Goal: Navigation & Orientation: Find specific page/section

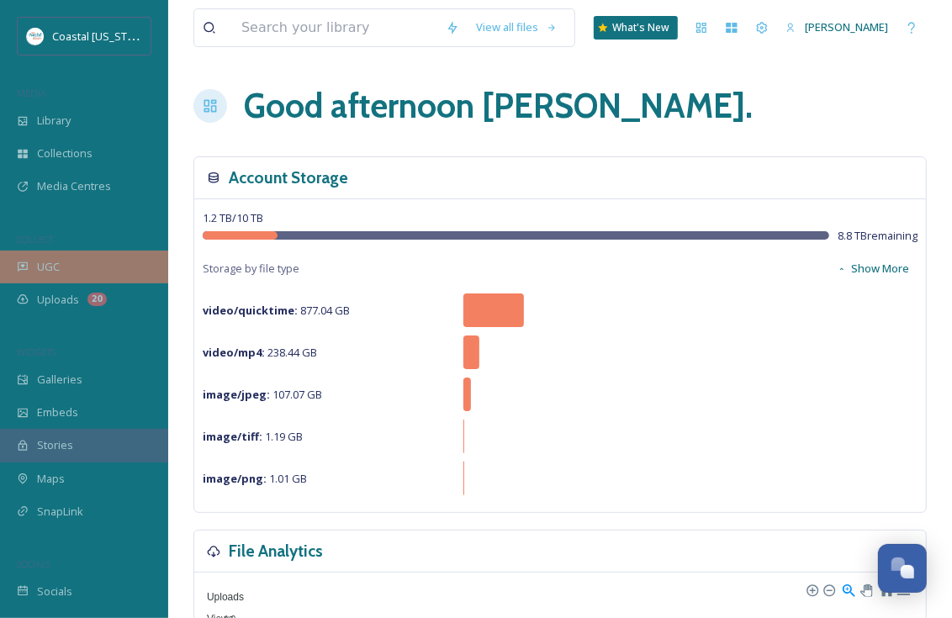
click at [40, 264] on span "UGC" at bounding box center [48, 267] width 23 height 16
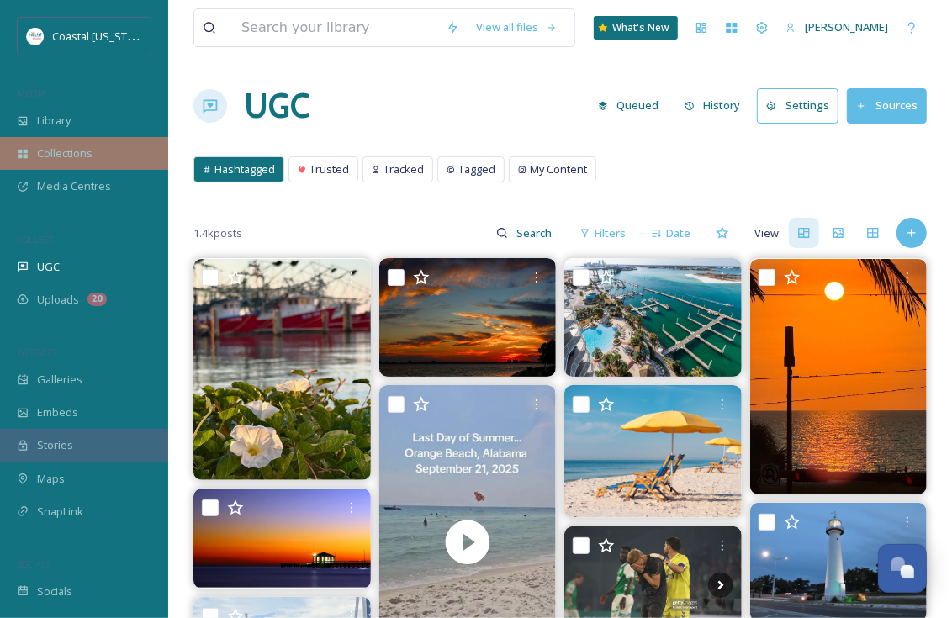
click at [58, 151] on span "Collections" at bounding box center [65, 154] width 56 height 16
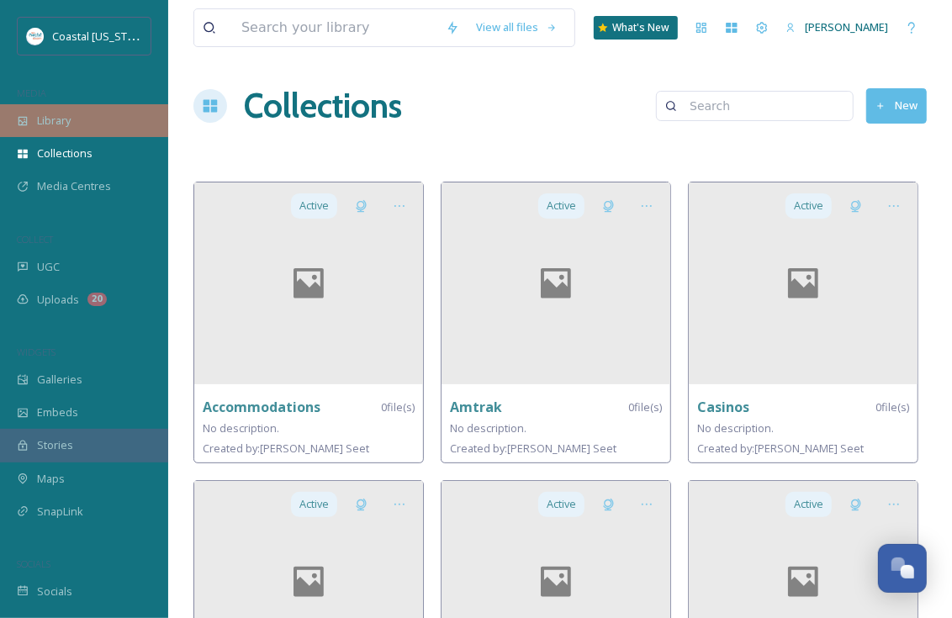
click at [52, 122] on span "Library" at bounding box center [54, 121] width 34 height 16
